Goal: Information Seeking & Learning: Learn about a topic

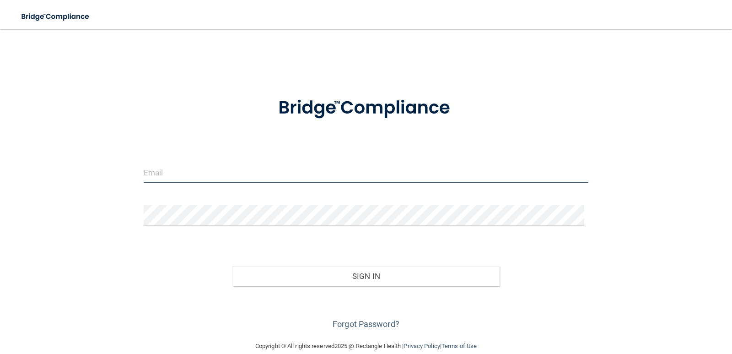
click at [215, 172] on input "email" at bounding box center [366, 172] width 445 height 21
type input "[EMAIL_ADDRESS][DOMAIN_NAME]"
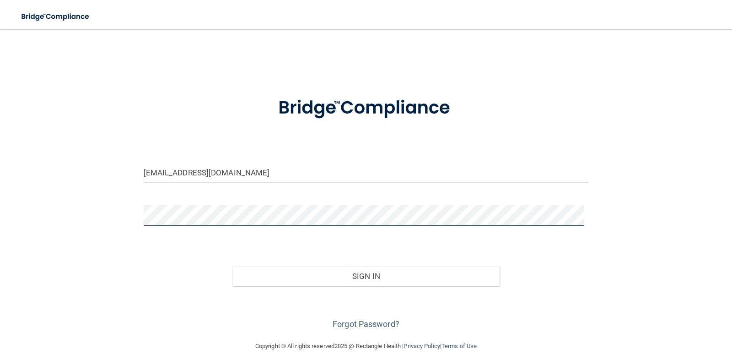
click at [233, 266] on button "Sign In" at bounding box center [366, 276] width 267 height 20
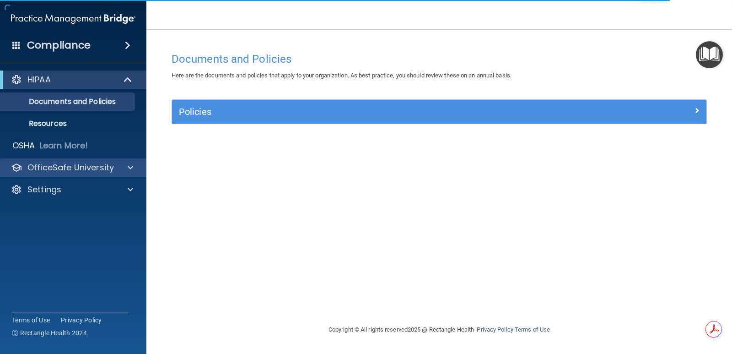
click at [64, 159] on div "OfficeSafe University" at bounding box center [73, 167] width 147 height 18
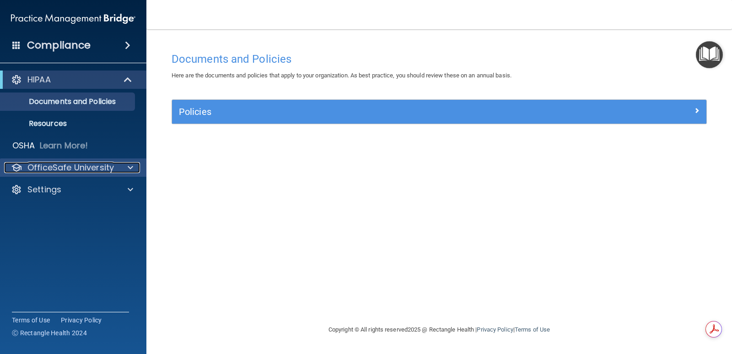
click at [125, 163] on div at bounding box center [129, 167] width 23 height 11
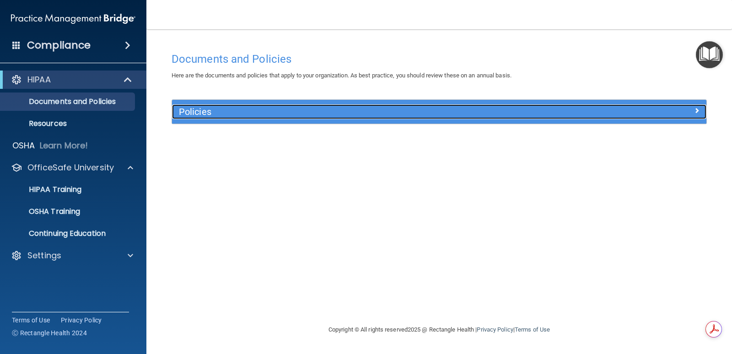
click at [692, 108] on div at bounding box center [640, 109] width 134 height 11
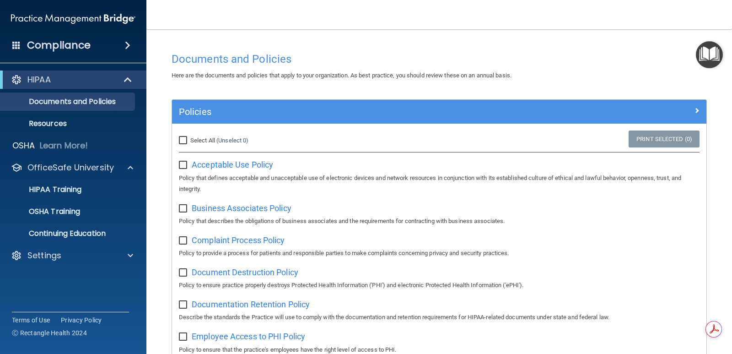
click at [49, 42] on h4 "Compliance" at bounding box center [59, 45] width 64 height 13
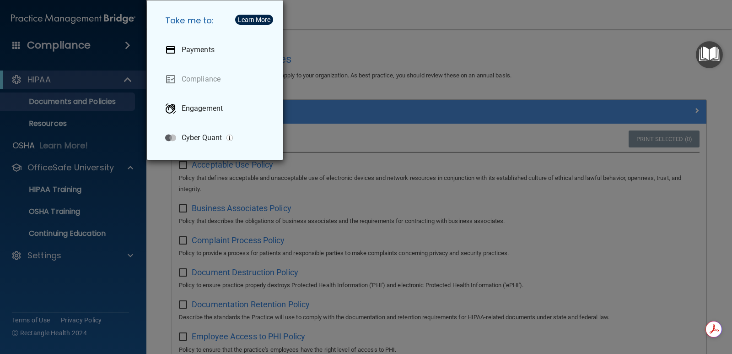
click at [48, 47] on div "Take me to: Payments Compliance Engagement Cyber Quant" at bounding box center [366, 177] width 732 height 354
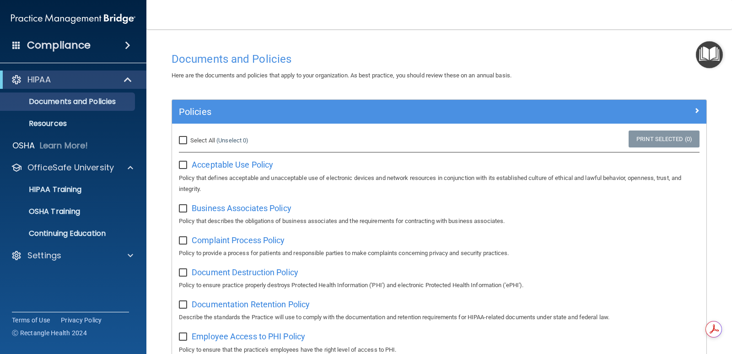
click at [125, 43] on span at bounding box center [127, 45] width 5 height 11
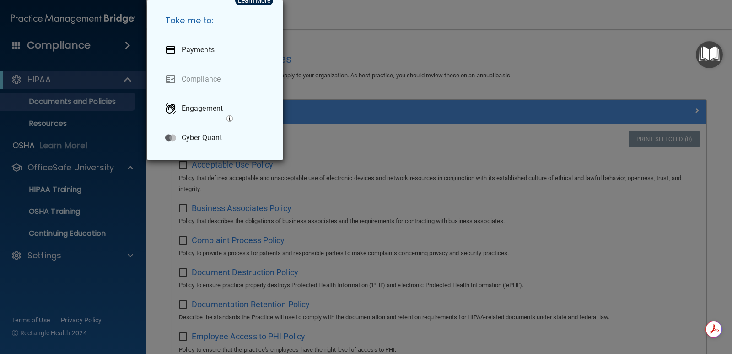
click at [81, 48] on div "Take me to: Payments Compliance Engagement Cyber Quant" at bounding box center [366, 177] width 732 height 354
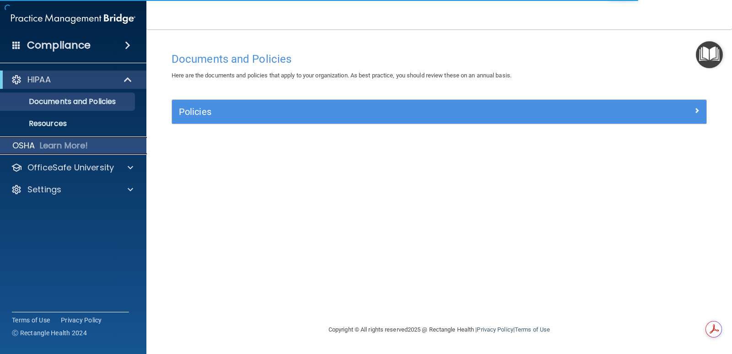
click at [54, 142] on p "Learn More!" at bounding box center [64, 145] width 49 height 11
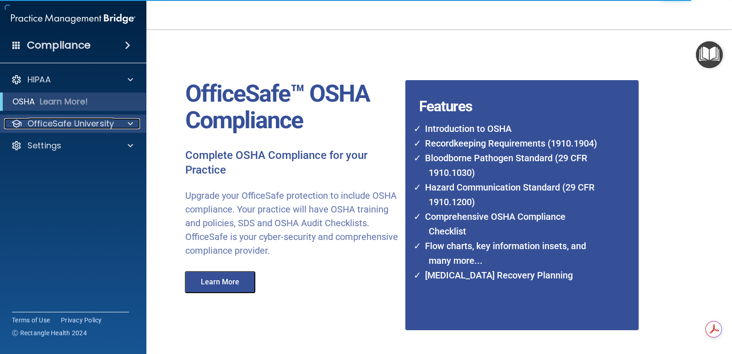
click at [62, 127] on p "OfficeSafe University" at bounding box center [70, 123] width 87 height 11
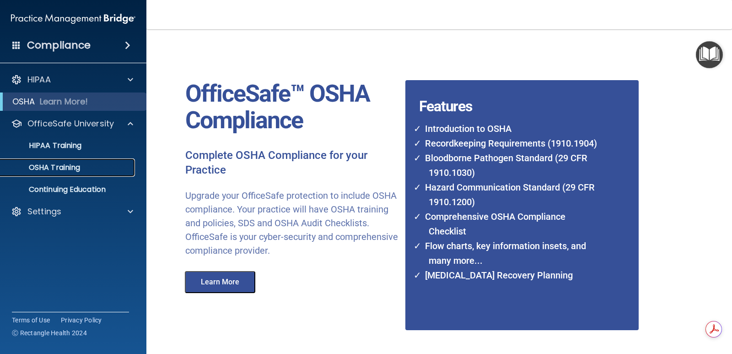
click at [52, 167] on p "OSHA Training" at bounding box center [43, 167] width 74 height 9
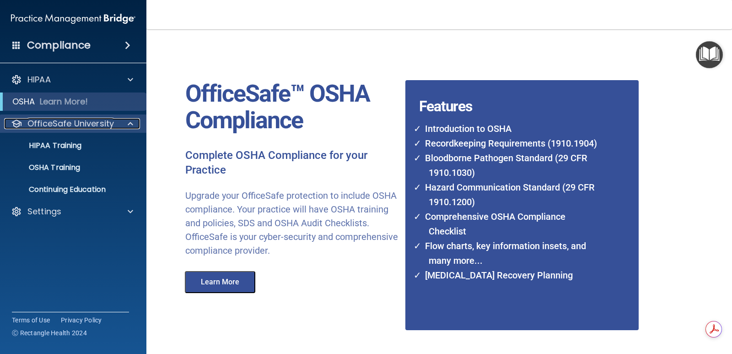
click at [49, 119] on p "OfficeSafe University" at bounding box center [70, 123] width 87 height 11
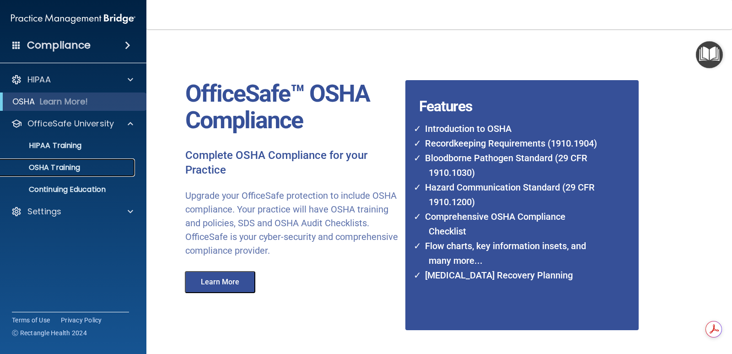
click at [42, 167] on p "OSHA Training" at bounding box center [43, 167] width 74 height 9
click at [44, 187] on p "Continuing Education" at bounding box center [68, 189] width 125 height 9
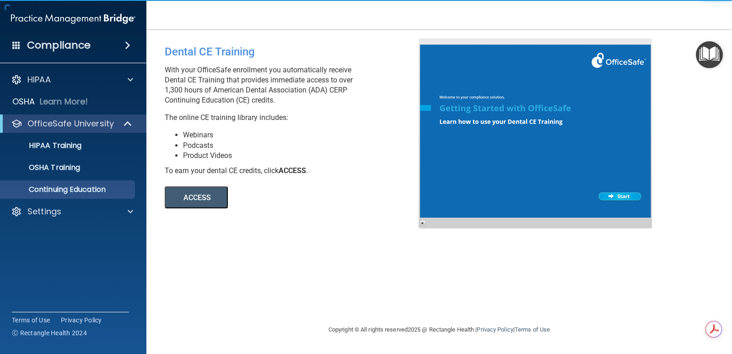
click at [195, 195] on button "ACCESS" at bounding box center [196, 197] width 63 height 22
